Goal: Task Accomplishment & Management: Manage account settings

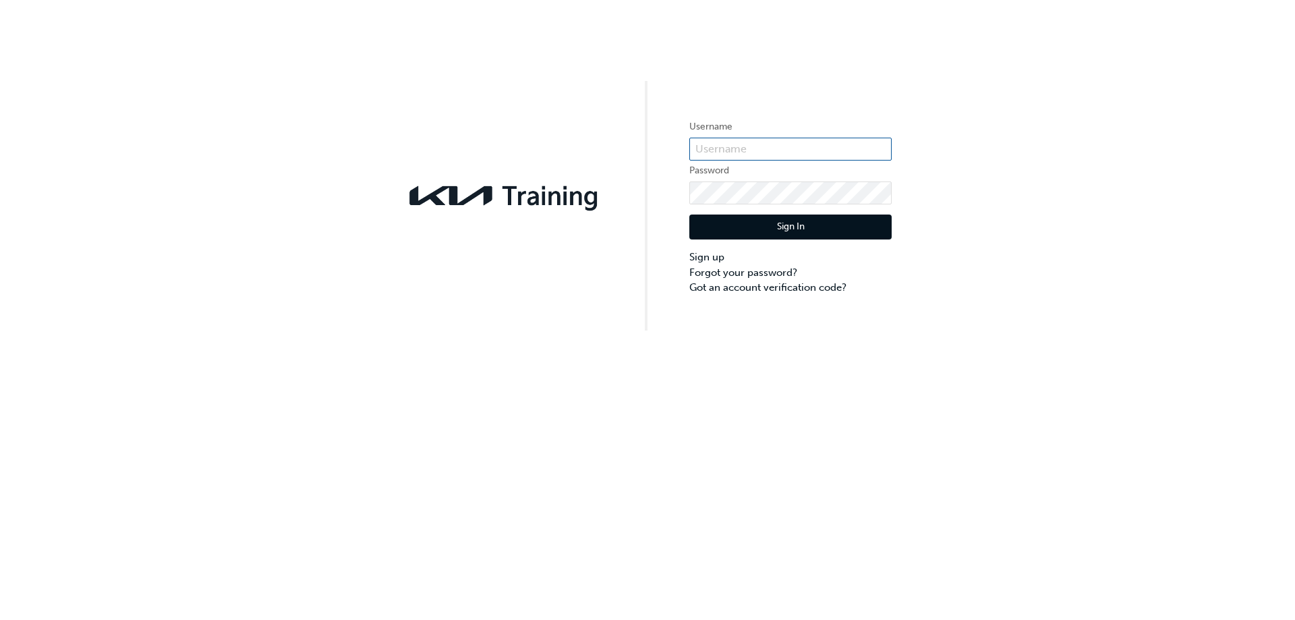
click at [782, 140] on input "text" at bounding box center [790, 149] width 202 height 23
click at [951, 124] on div "Username Password Sign In Sign up Forgot your password? Got an account verifica…" at bounding box center [647, 165] width 1295 height 330
click at [761, 270] on link "Forgot your password?" at bounding box center [790, 273] width 202 height 16
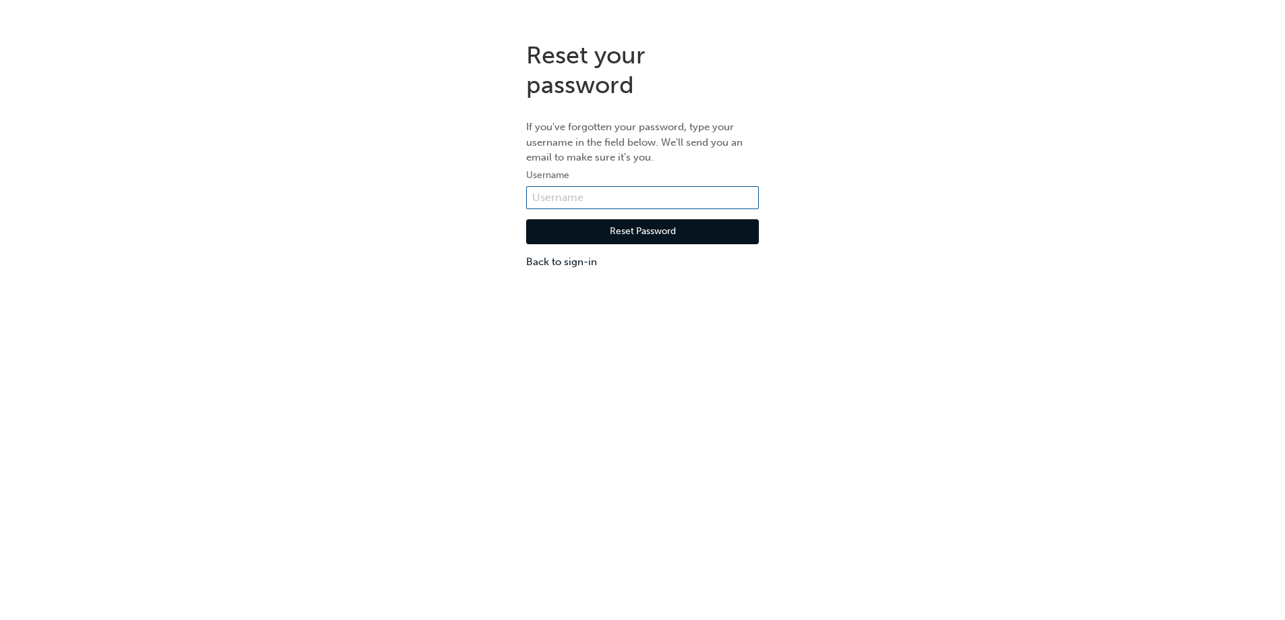
click at [670, 192] on input "text" at bounding box center [642, 197] width 233 height 23
click at [815, 179] on div "Reset your password If you've forgotten your password, type your username in th…" at bounding box center [642, 154] width 1285 height 249
click at [561, 262] on link "Back to sign-in" at bounding box center [642, 262] width 233 height 16
